Goal: Task Accomplishment & Management: Manage account settings

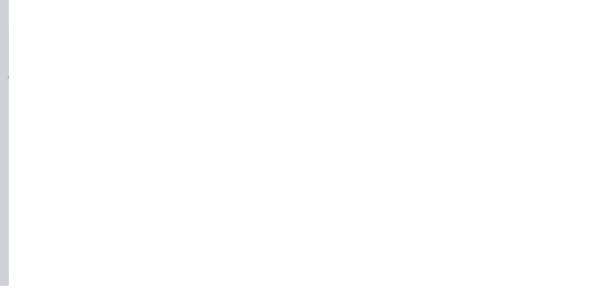
click at [100, 82] on div "Collaborate" at bounding box center [81, 83] width 38 height 9
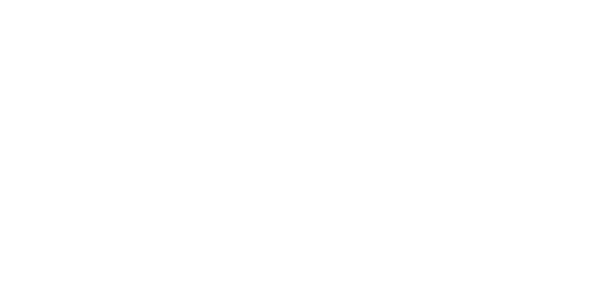
click at [511, 54] on button "Close" at bounding box center [493, 52] width 35 height 15
click at [100, 87] on div "Collaborate" at bounding box center [81, 83] width 38 height 9
click at [511, 56] on button "Close" at bounding box center [493, 52] width 35 height 15
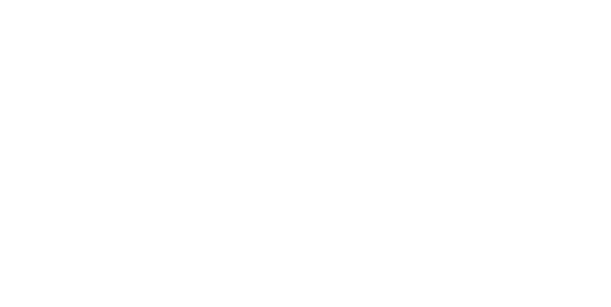
click at [88, 130] on div "Tracking" at bounding box center [75, 131] width 26 height 9
click at [372, 237] on icon "button" at bounding box center [369, 237] width 5 height 5
click at [302, 149] on button "Clock On" at bounding box center [275, 151] width 53 height 15
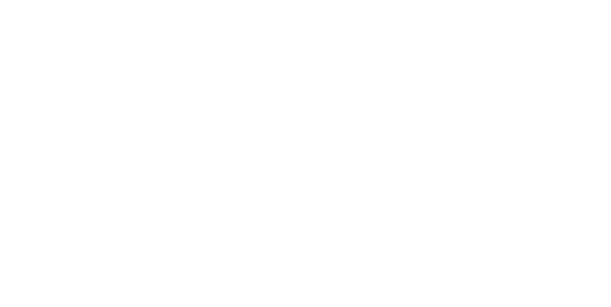
click at [384, 240] on button "button" at bounding box center [378, 238] width 12 height 12
click at [302, 149] on button "Clock Off" at bounding box center [275, 151] width 53 height 15
click at [100, 81] on div "Collaborate" at bounding box center [81, 83] width 38 height 9
click at [430, 286] on div at bounding box center [307, 281] width 245 height 10
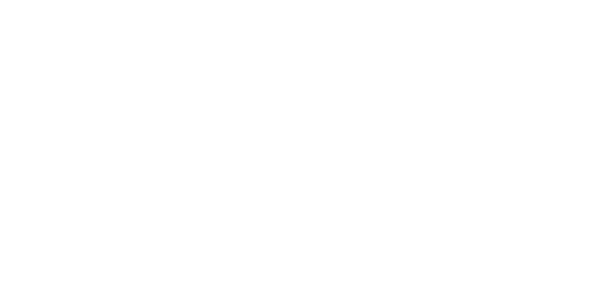
click at [537, 288] on button "Send" at bounding box center [518, 281] width 38 height 14
click at [127, 90] on button "Collaborate" at bounding box center [81, 84] width 91 height 24
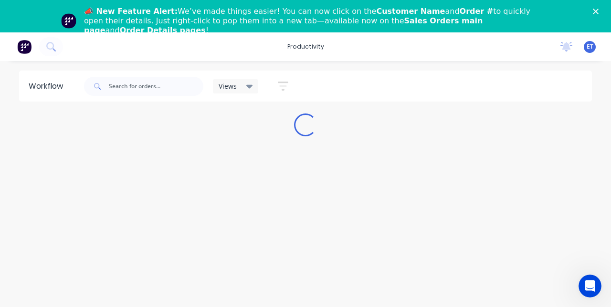
scroll to position [13, 0]
click at [571, 47] on icon at bounding box center [566, 46] width 9 height 8
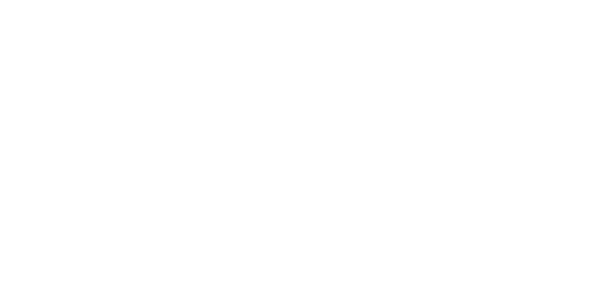
scroll to position [0, 0]
click at [611, 186] on div "Order details Collaborate Checklists 0/0 Tracking Linked Orders Timeline Order …" at bounding box center [305, 153] width 611 height 307
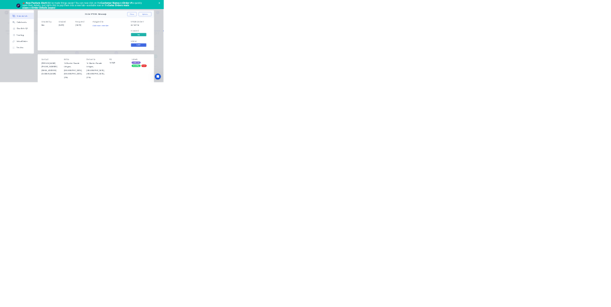
click at [24, 307] on div "Order details Collaborate Checklists 0/0 Tracking Linked Orders Timeline Order …" at bounding box center [305, 153] width 611 height 307
click at [10, 307] on div "Order details Collaborate Checklists 0/0 Tracking Linked Orders Timeline Order …" at bounding box center [305, 153] width 611 height 307
click at [7, 307] on div "Order details Collaborate Checklists 0/0 Tracking Linked Orders Timeline Order …" at bounding box center [305, 153] width 611 height 307
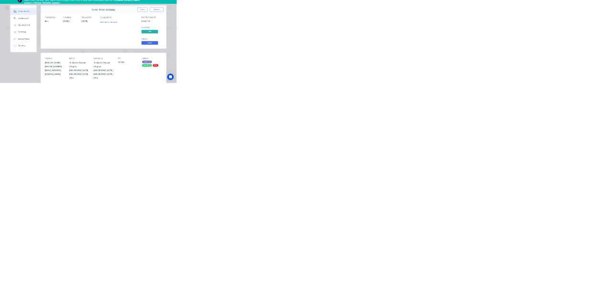
click at [12, 307] on div "Order details Collaborate Checklists 0/0 Tracking Linked Orders Timeline Order …" at bounding box center [305, 153] width 611 height 307
